Goal: Book appointment/travel/reservation

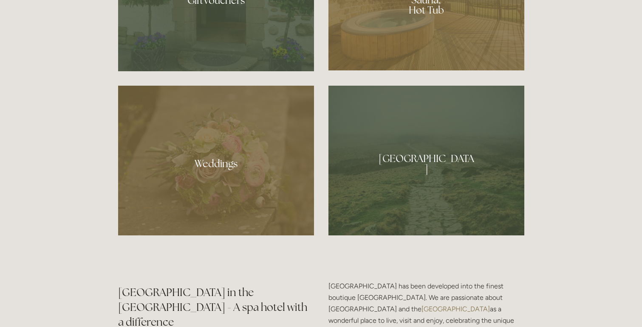
scroll to position [554, 0]
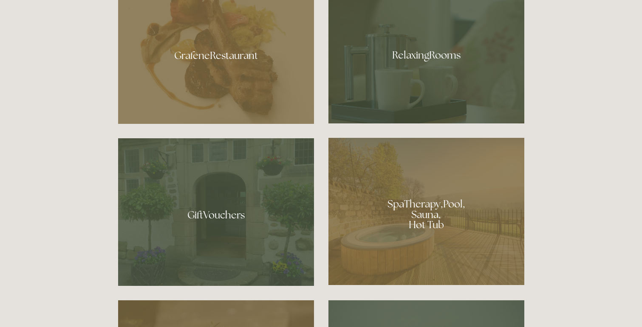
click at [443, 204] on div at bounding box center [426, 211] width 196 height 147
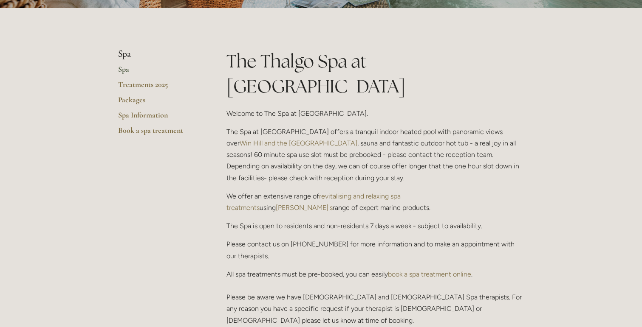
scroll to position [218, 0]
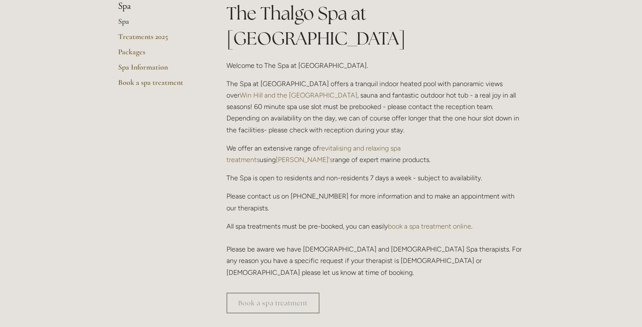
click at [457, 223] on link "book a spa treatment online" at bounding box center [429, 227] width 83 height 8
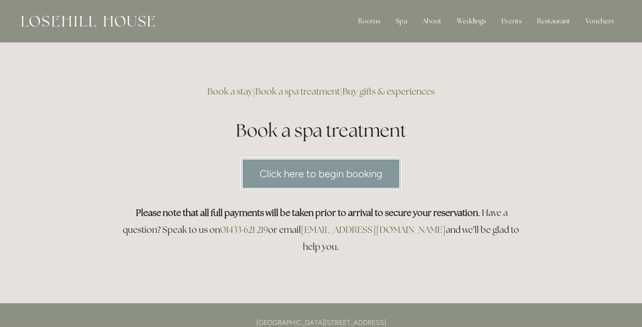
click at [364, 168] on link "Click here to begin booking" at bounding box center [320, 174] width 161 height 33
